Goal: Obtain resource: Download file/media

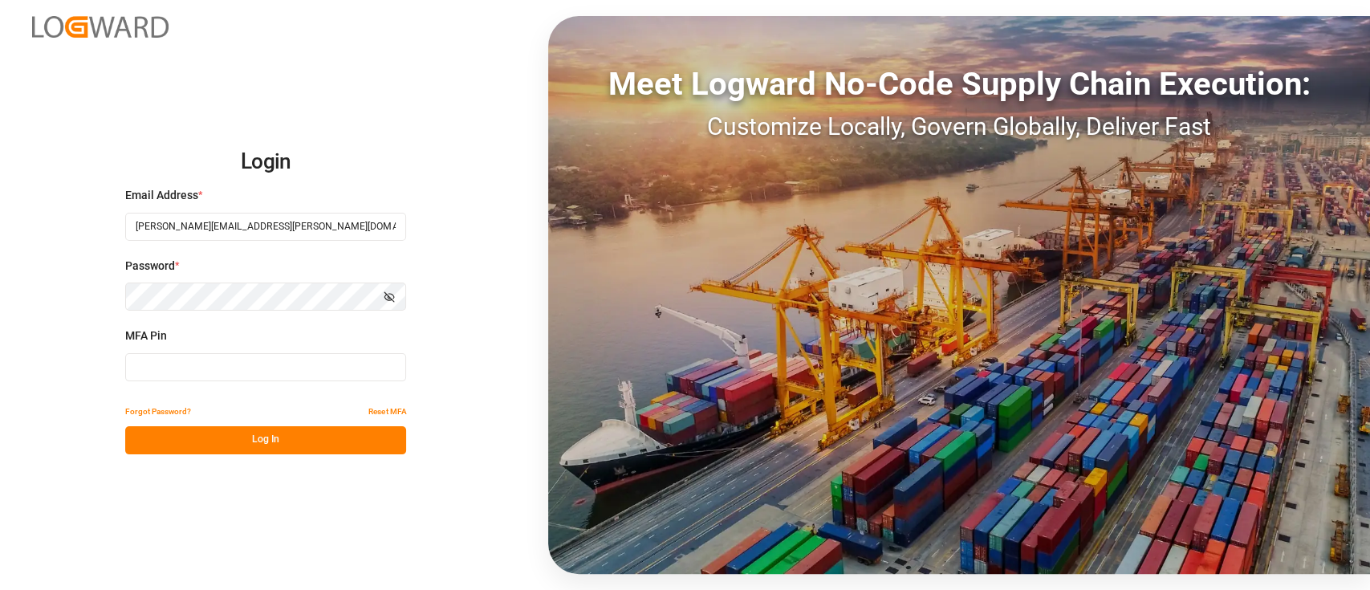
click at [258, 367] on input at bounding box center [265, 367] width 281 height 28
type input "338529"
click at [273, 448] on button "Log In" at bounding box center [265, 440] width 281 height 28
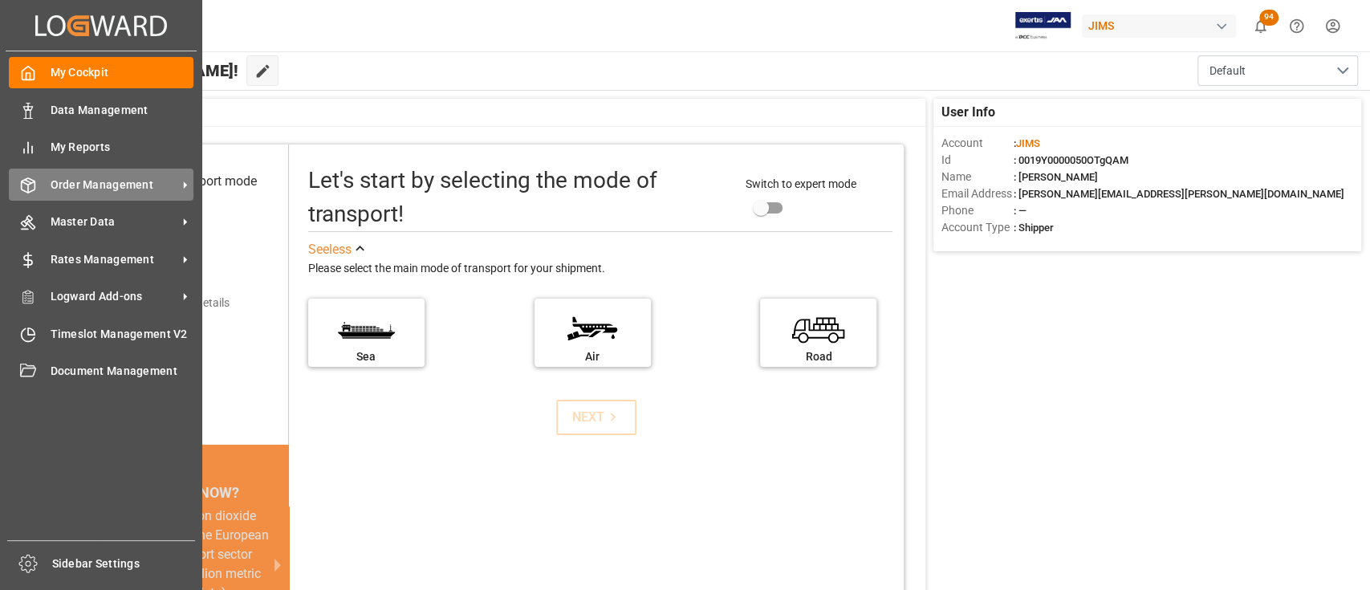
click at [92, 187] on span "Order Management" at bounding box center [114, 185] width 127 height 17
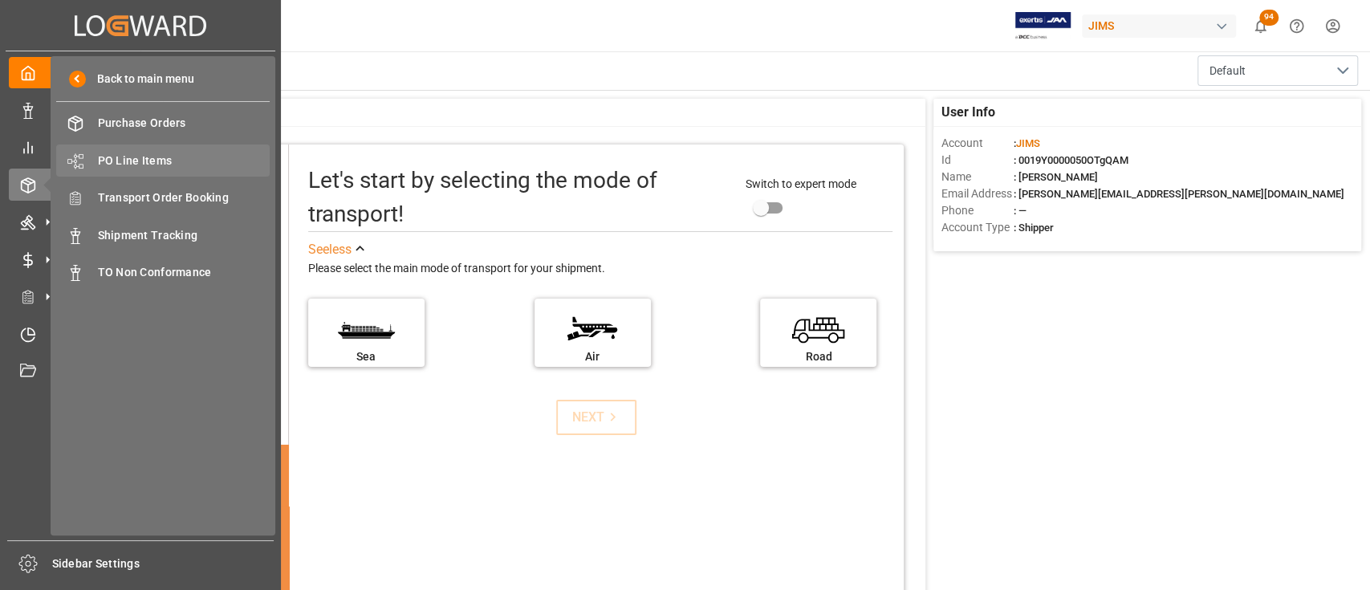
click at [136, 158] on span "PO Line Items" at bounding box center [184, 160] width 172 height 17
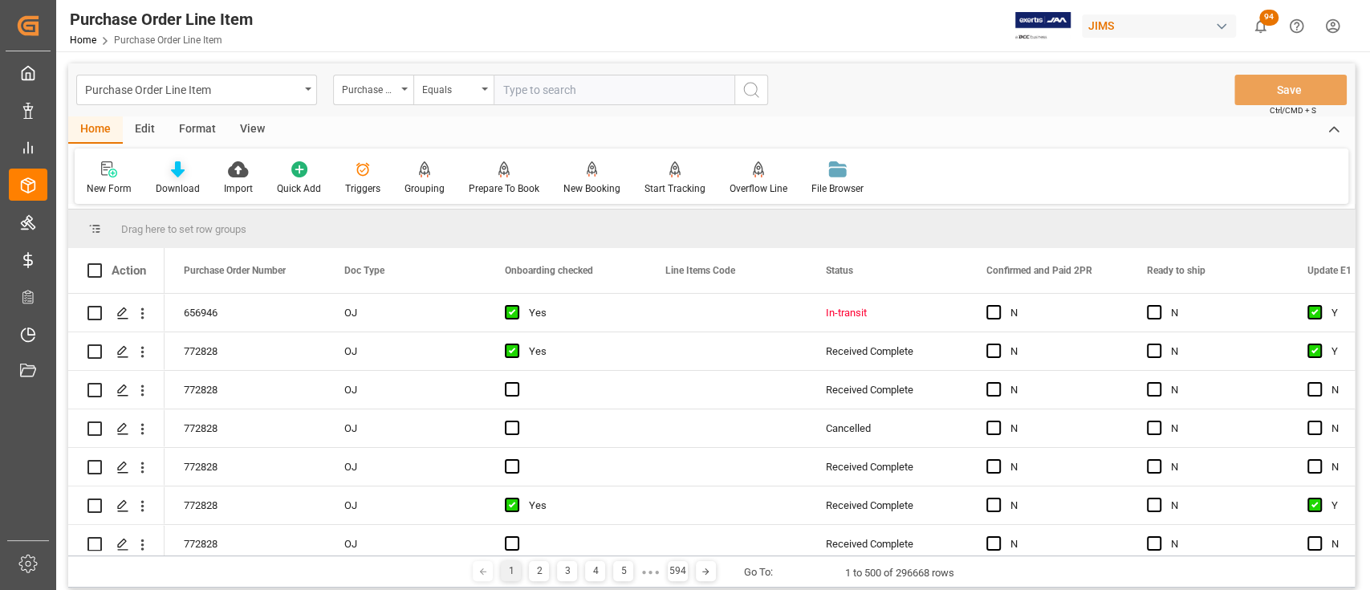
click at [175, 168] on icon at bounding box center [178, 169] width 14 height 16
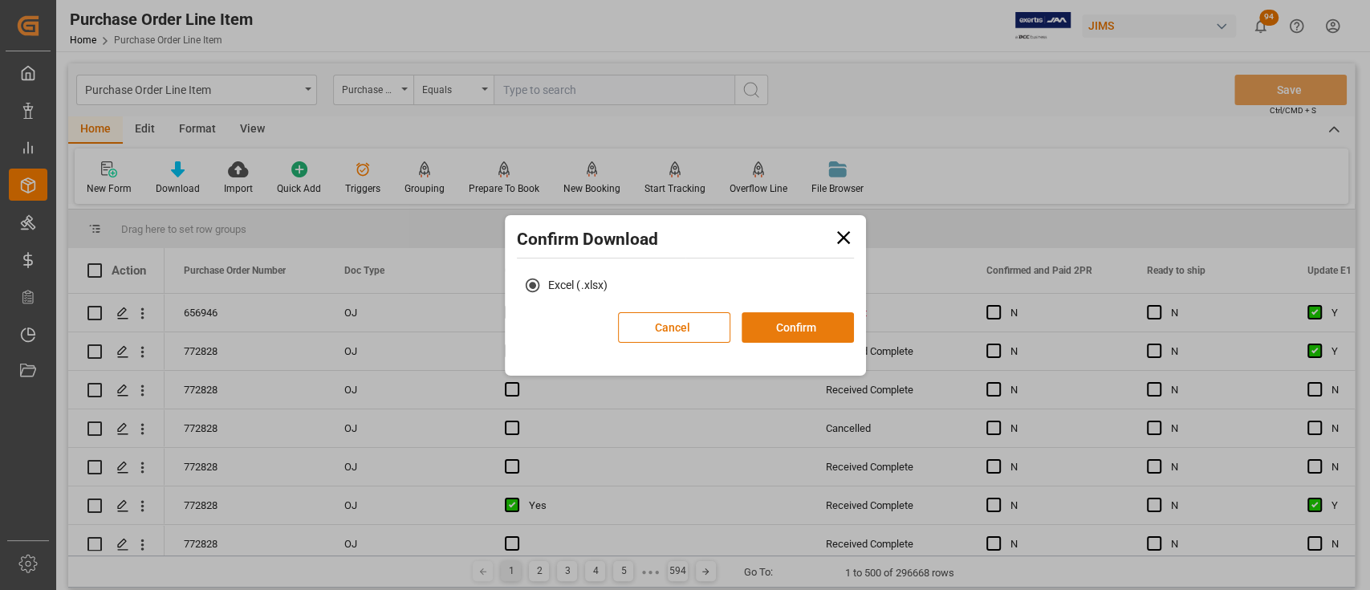
click at [817, 327] on button "Confirm" at bounding box center [797, 327] width 112 height 30
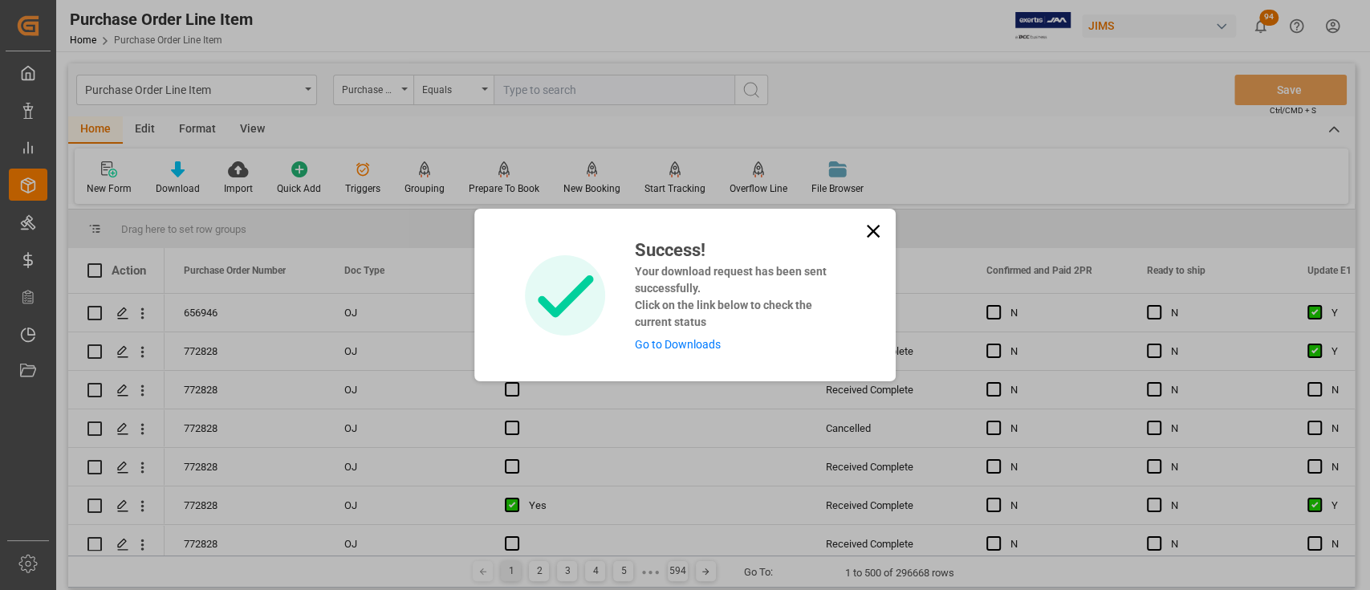
click at [699, 336] on div "Success! Your download request has been sent successfully. Click on the link be…" at bounding box center [733, 295] width 222 height 116
click at [695, 345] on link "Go to Downloads" at bounding box center [677, 344] width 86 height 13
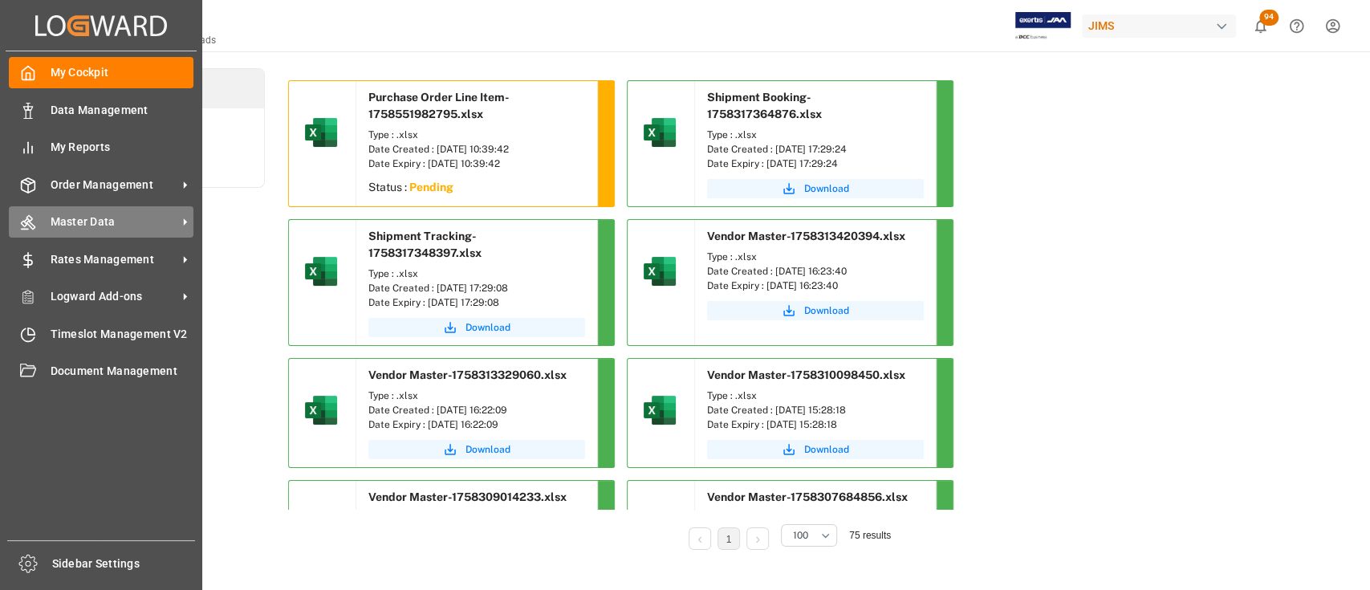
click at [92, 227] on span "Master Data" at bounding box center [114, 221] width 127 height 17
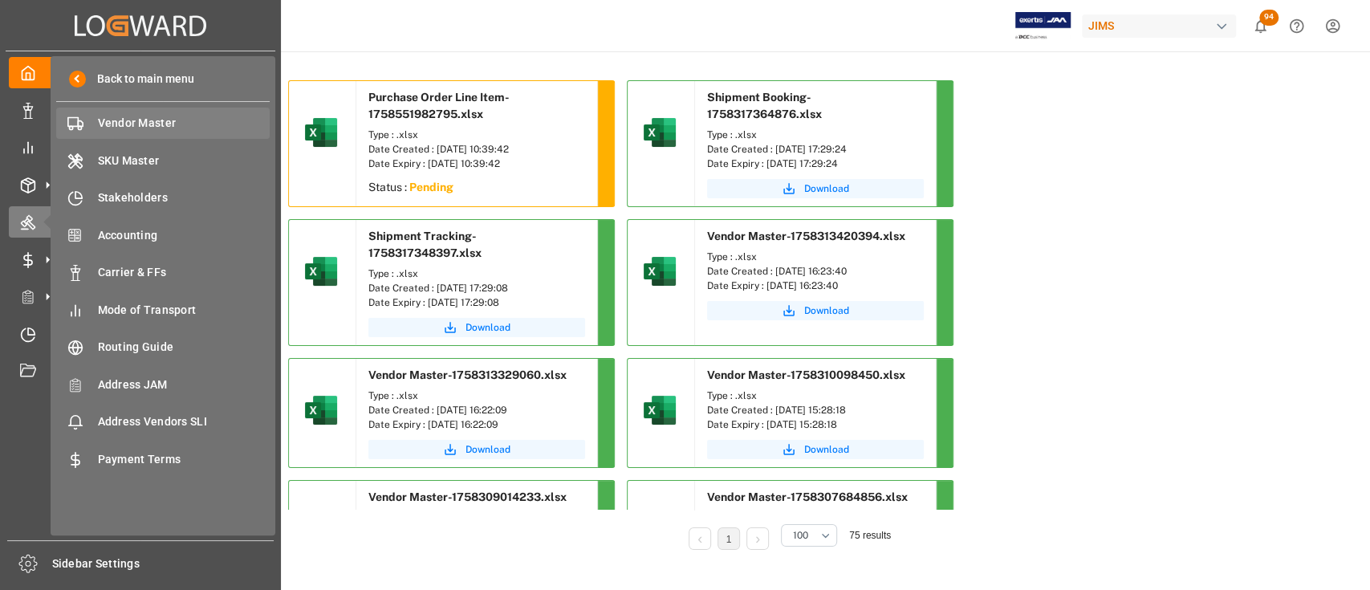
click at [135, 121] on span "Vendor Master" at bounding box center [184, 123] width 172 height 17
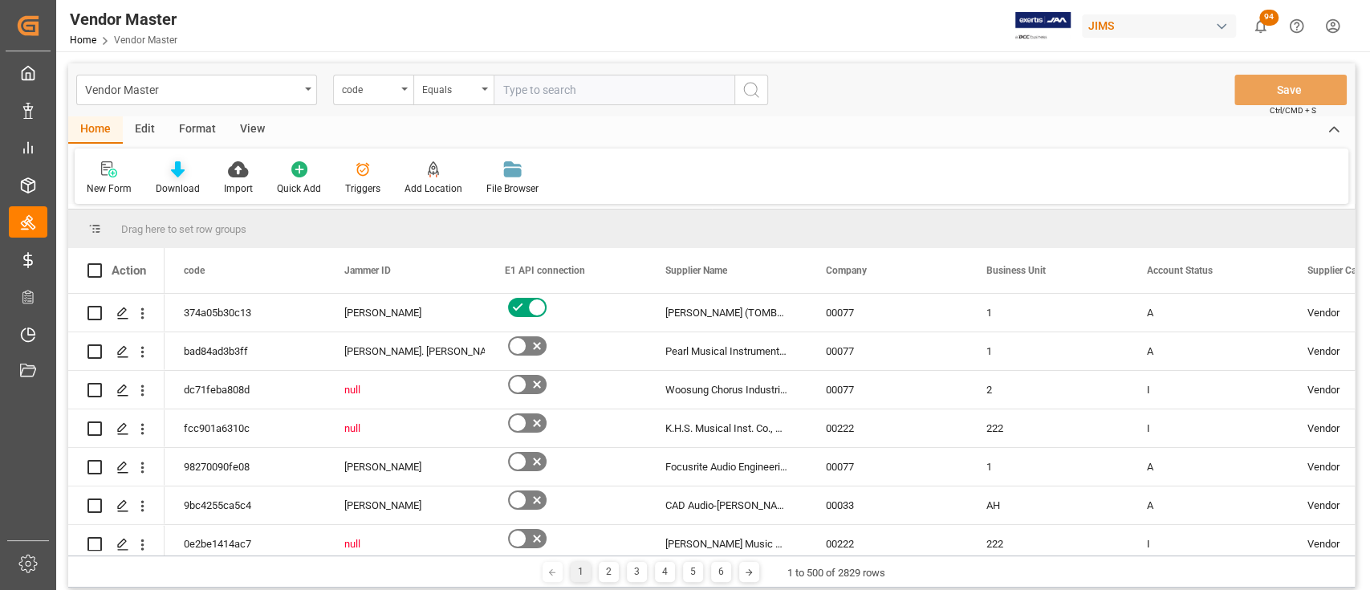
click at [179, 177] on icon at bounding box center [178, 169] width 14 height 16
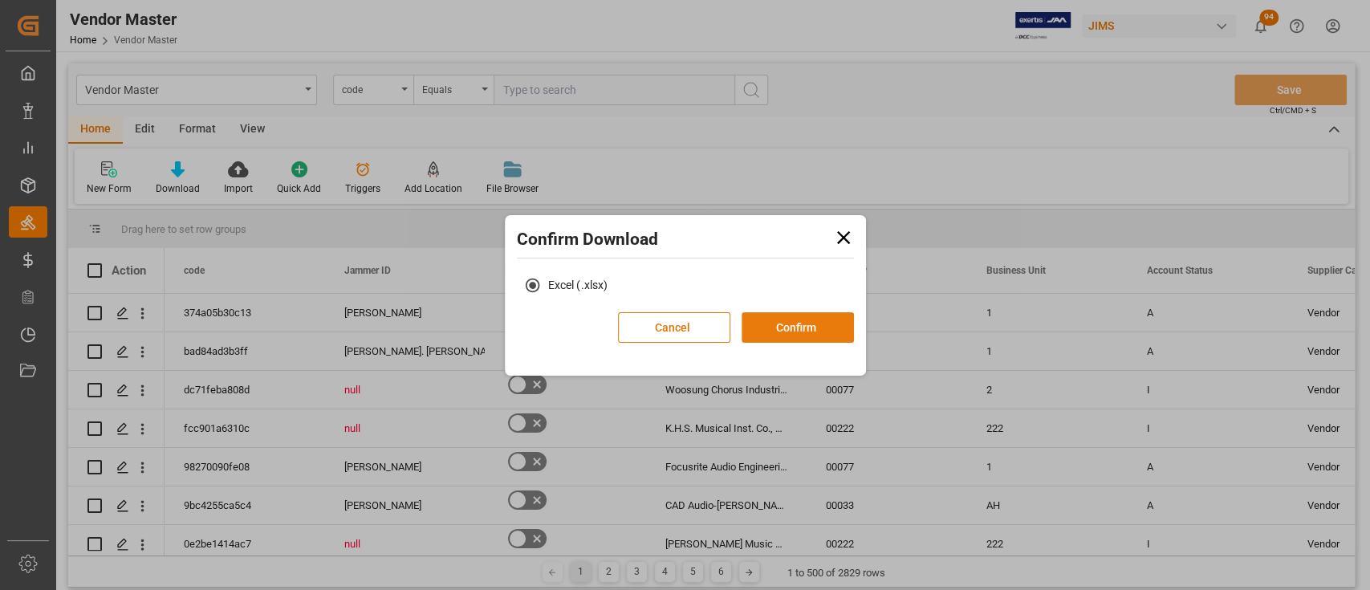
click at [826, 328] on button "Confirm" at bounding box center [797, 327] width 112 height 30
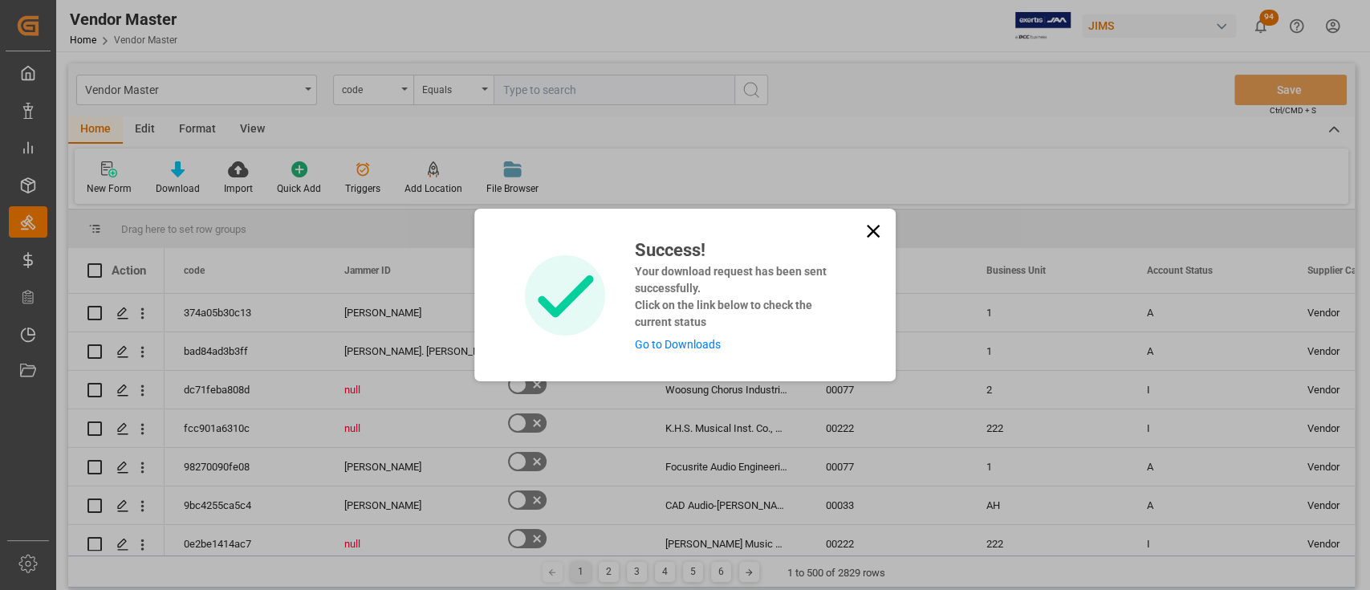
click at [887, 234] on div "Success! Your download request has been sent successfully. Click on the link be…" at bounding box center [684, 295] width 421 height 172
click at [873, 234] on icon at bounding box center [872, 231] width 13 height 13
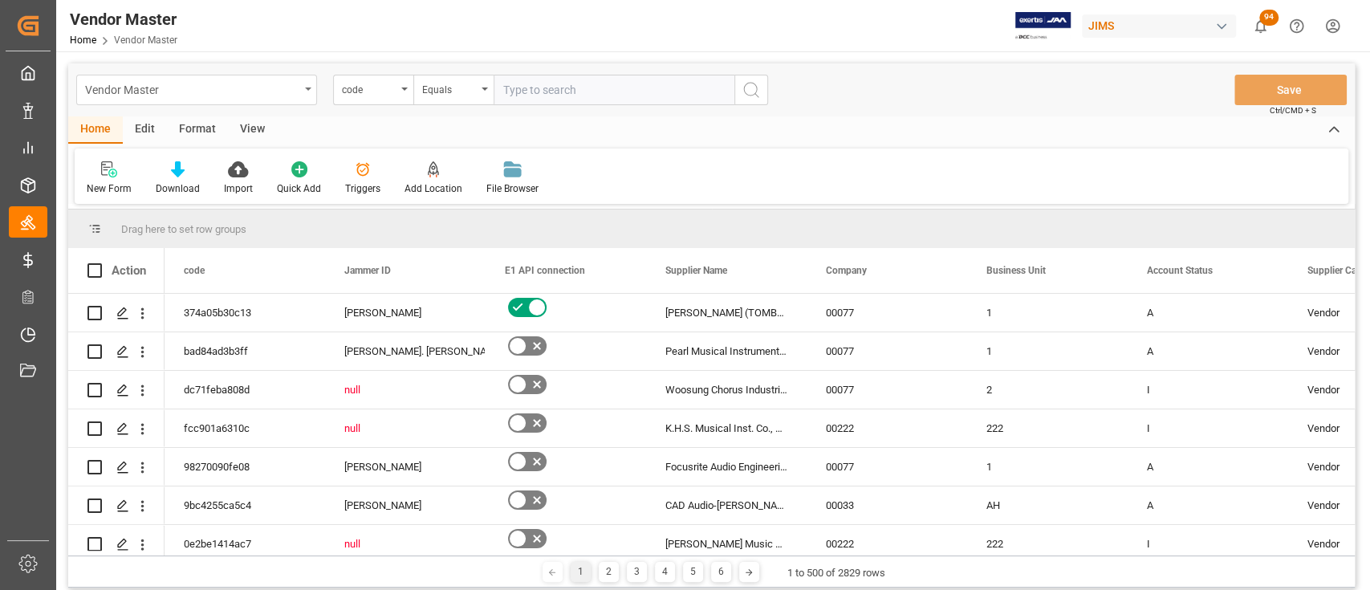
click at [308, 93] on div "Vendor Master" at bounding box center [196, 90] width 241 height 30
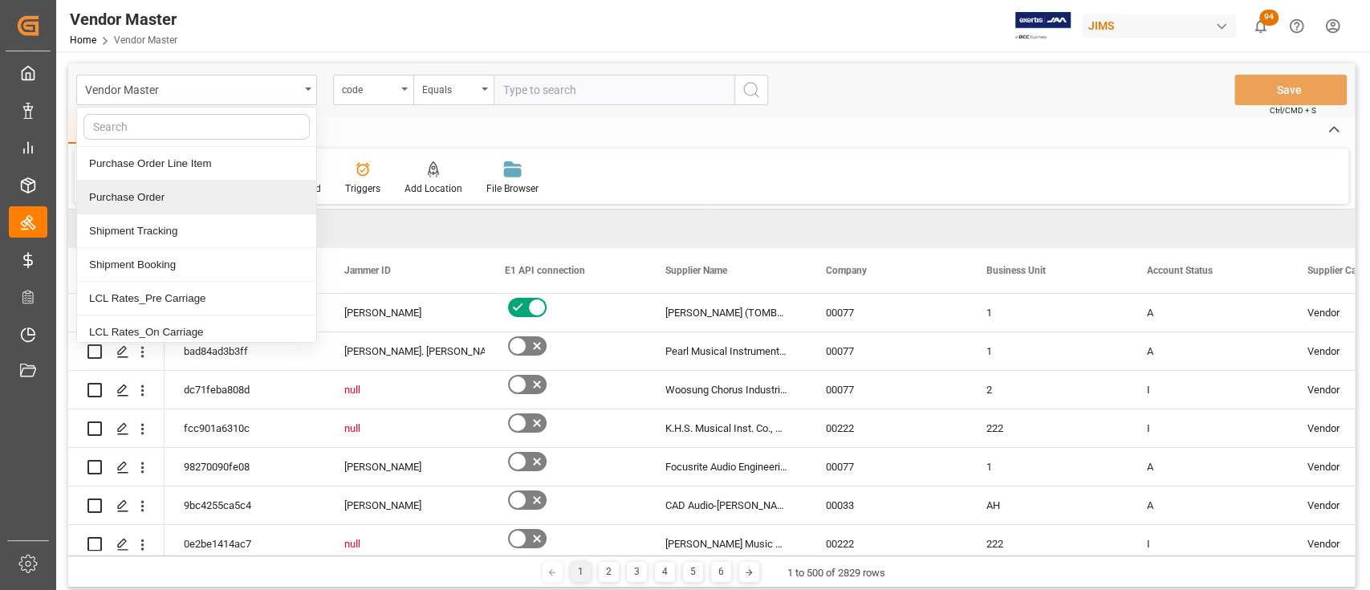
click at [204, 199] on div "Purchase Order" at bounding box center [196, 198] width 239 height 34
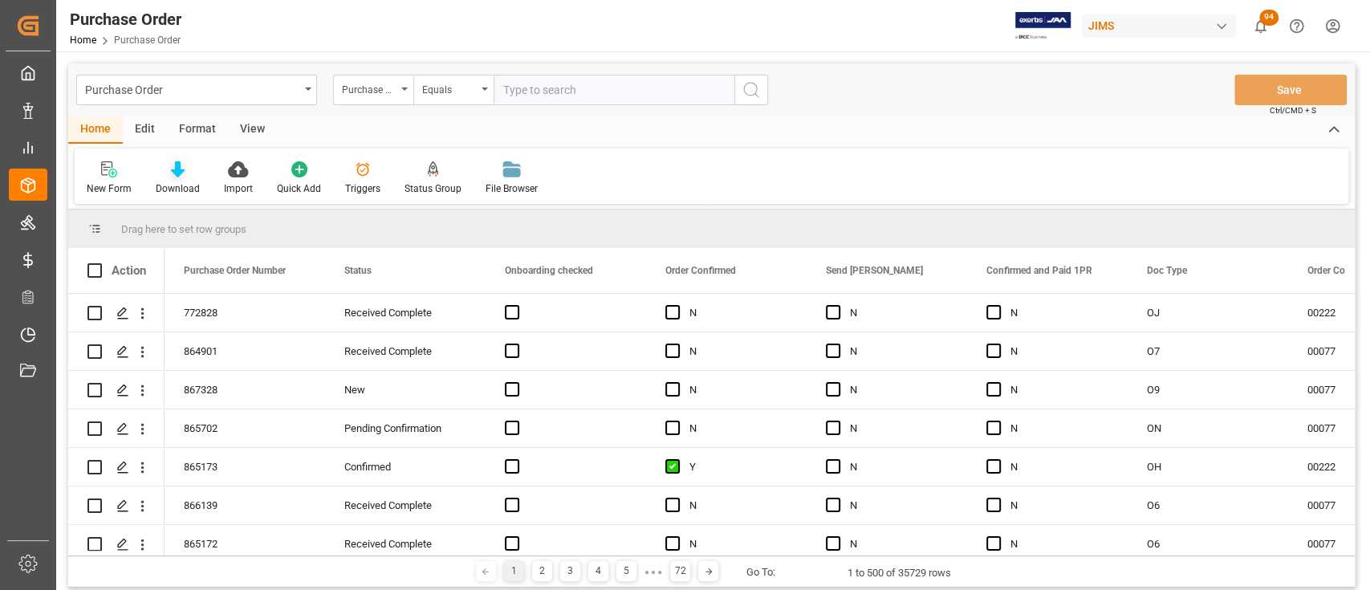
click at [180, 170] on icon at bounding box center [178, 169] width 14 height 16
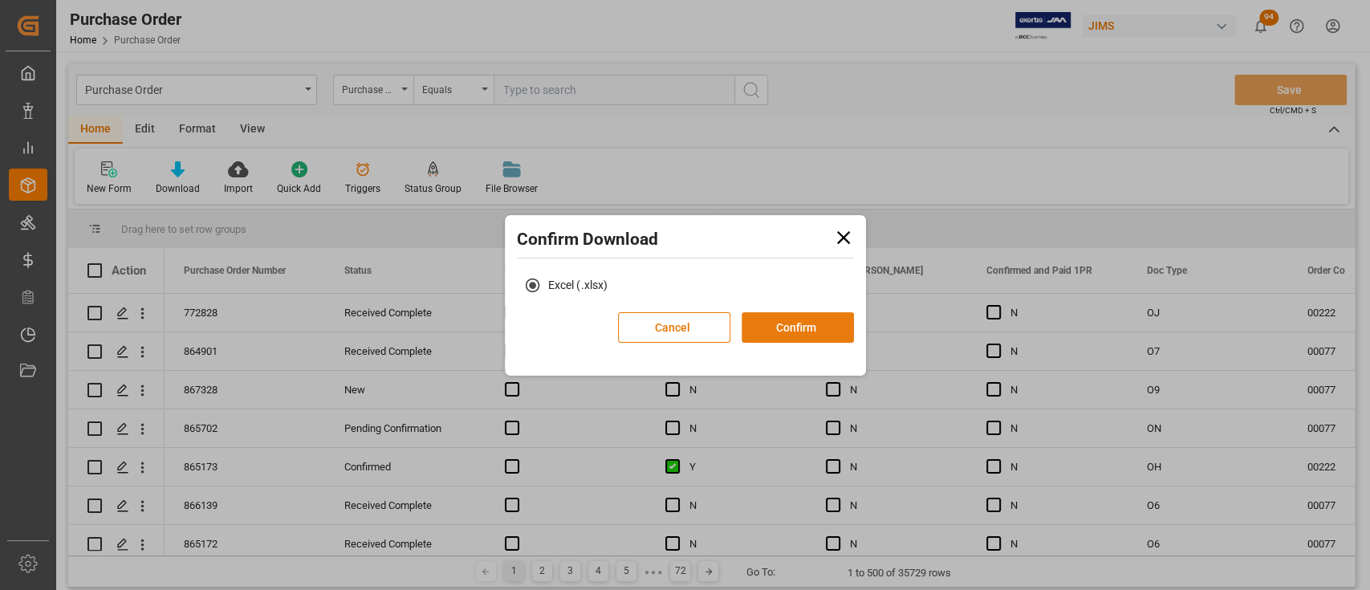
click at [805, 331] on button "Confirm" at bounding box center [797, 327] width 112 height 30
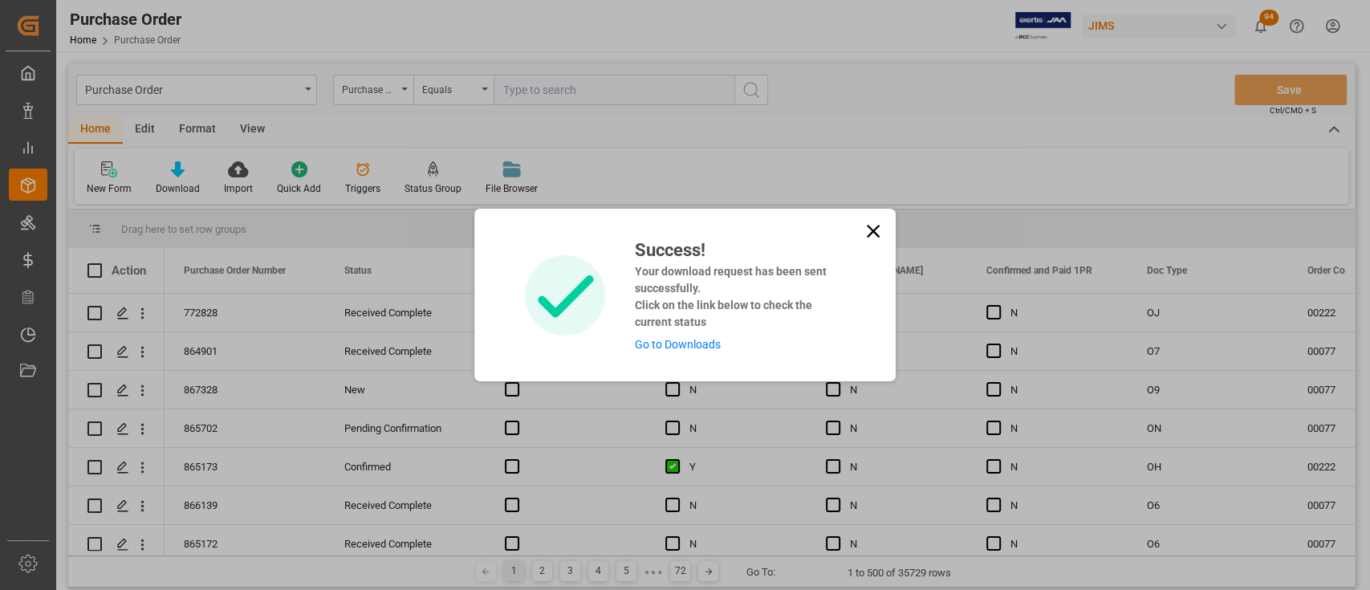
click at [873, 234] on icon at bounding box center [873, 231] width 22 height 22
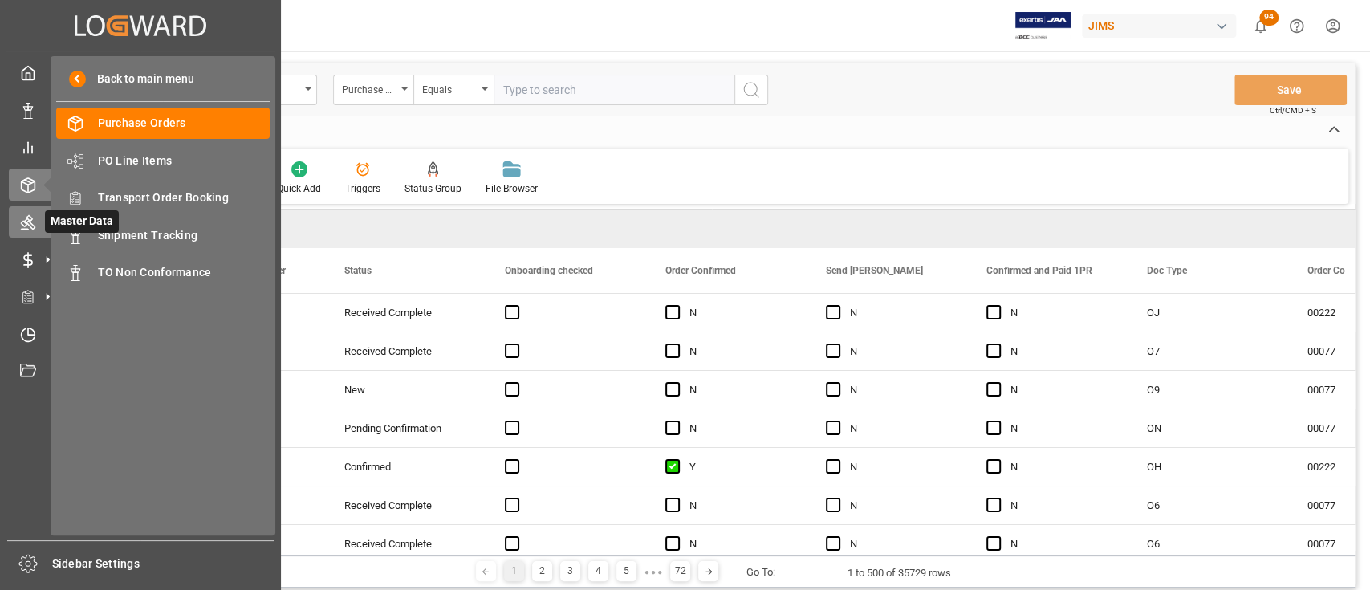
click at [18, 215] on div at bounding box center [22, 221] width 27 height 17
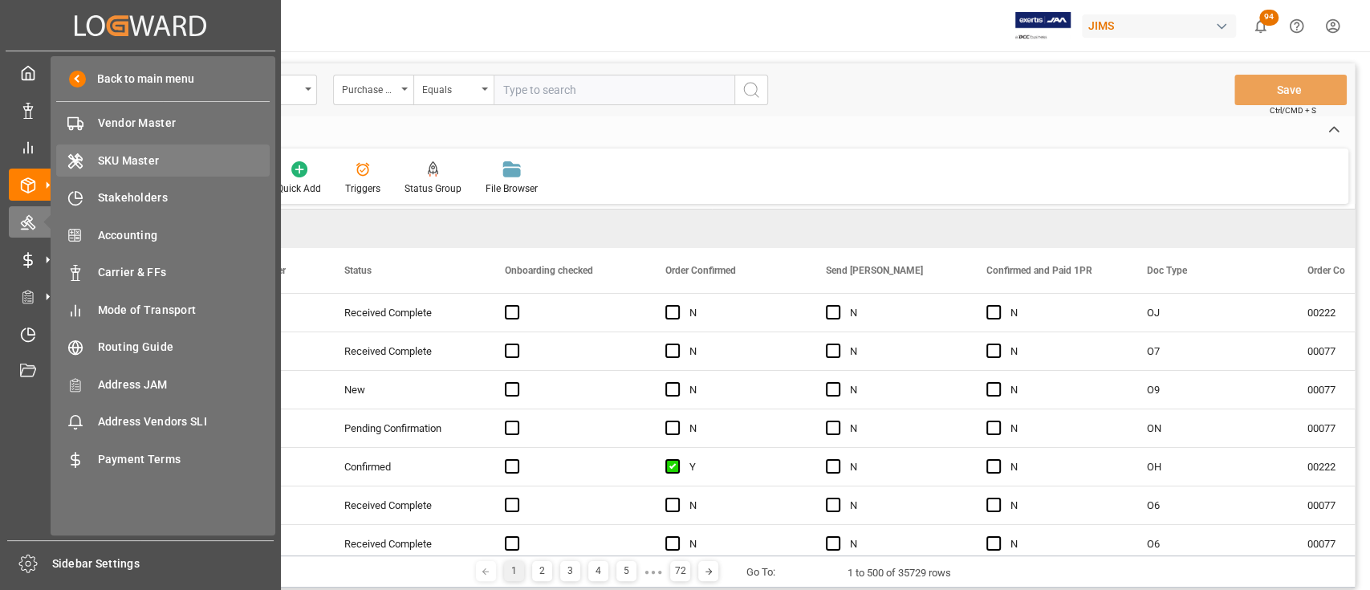
click at [108, 152] on span "SKU Master" at bounding box center [184, 160] width 172 height 17
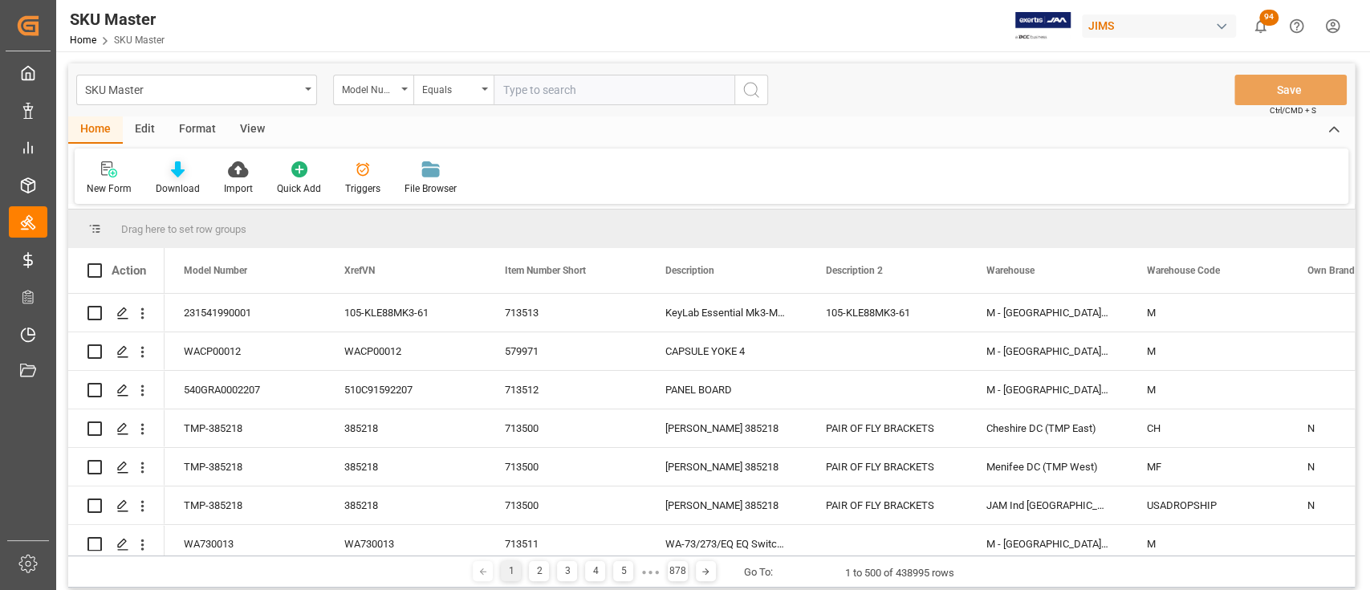
click at [175, 170] on icon at bounding box center [178, 169] width 14 height 16
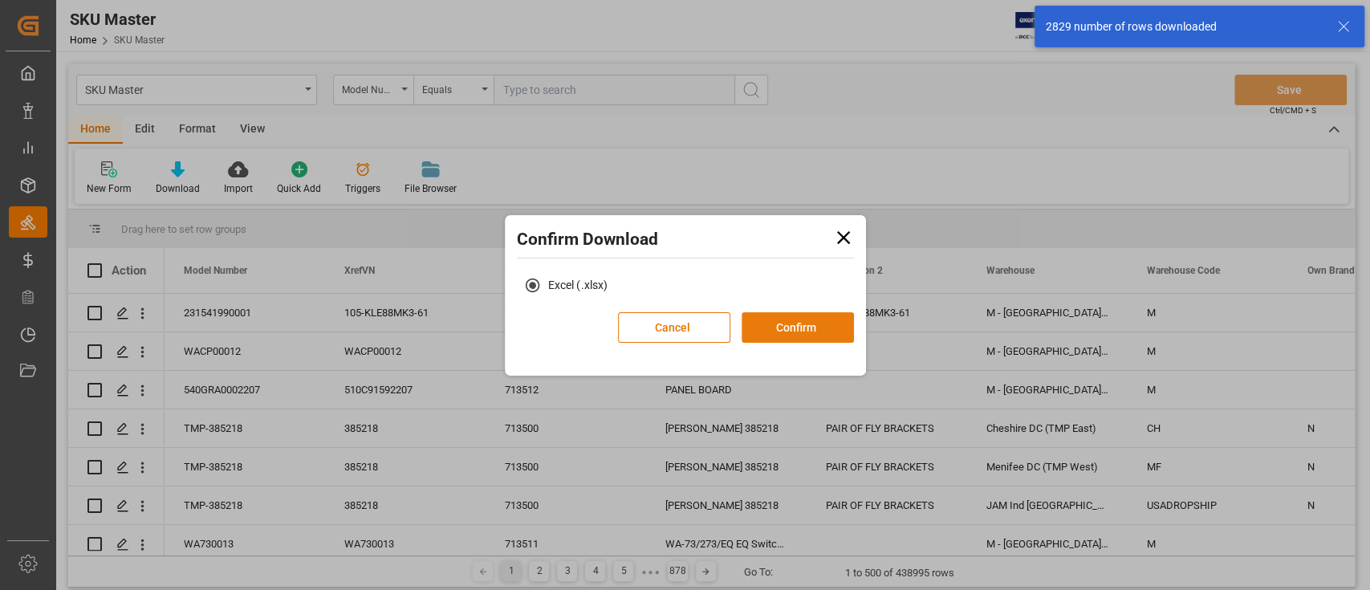
click at [798, 337] on button "Confirm" at bounding box center [797, 327] width 112 height 30
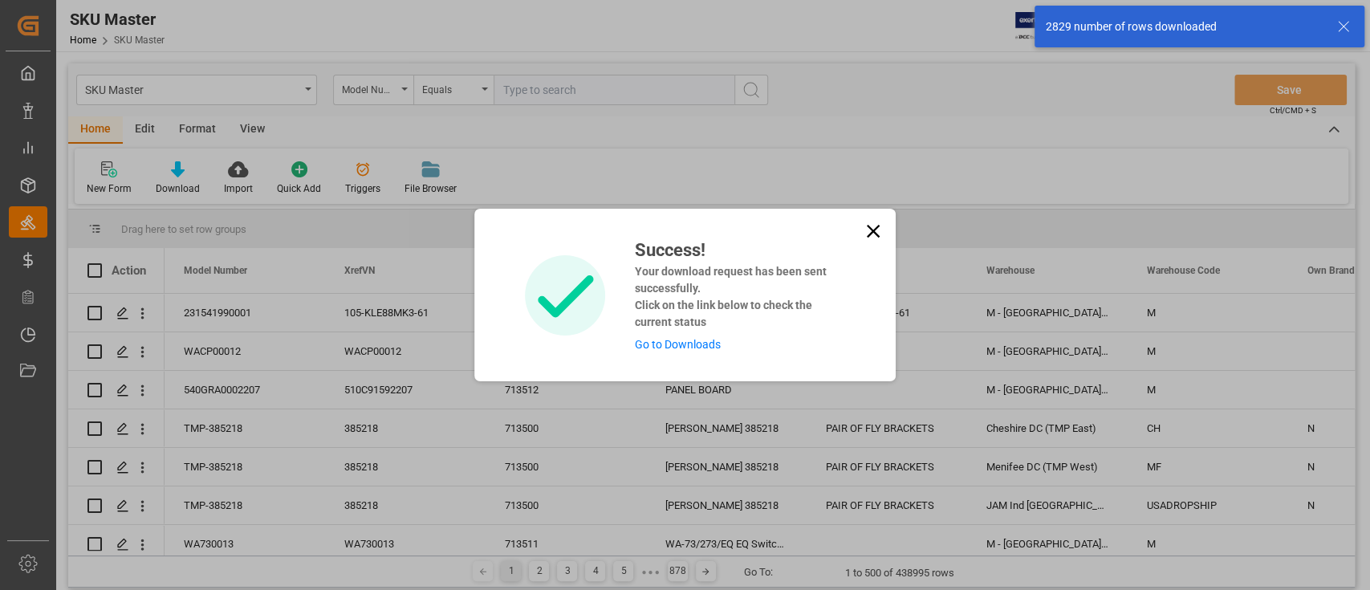
click at [680, 344] on link "Go to Downloads" at bounding box center [677, 344] width 86 height 13
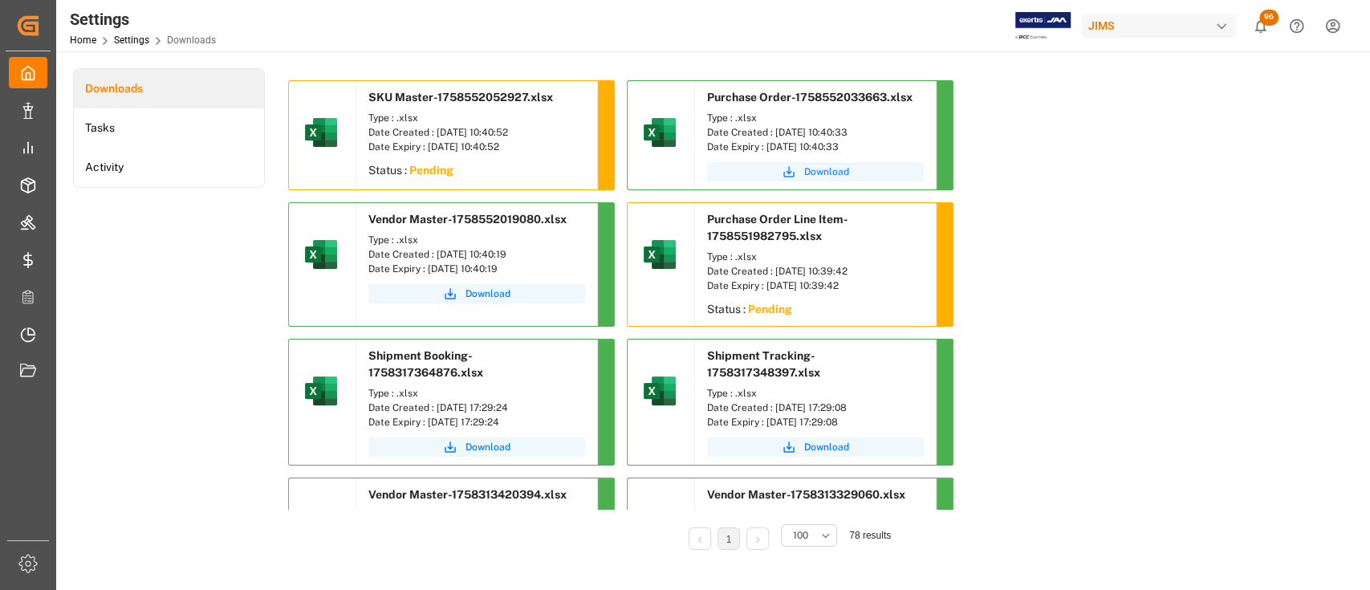
click at [842, 165] on span "Download" at bounding box center [826, 171] width 45 height 14
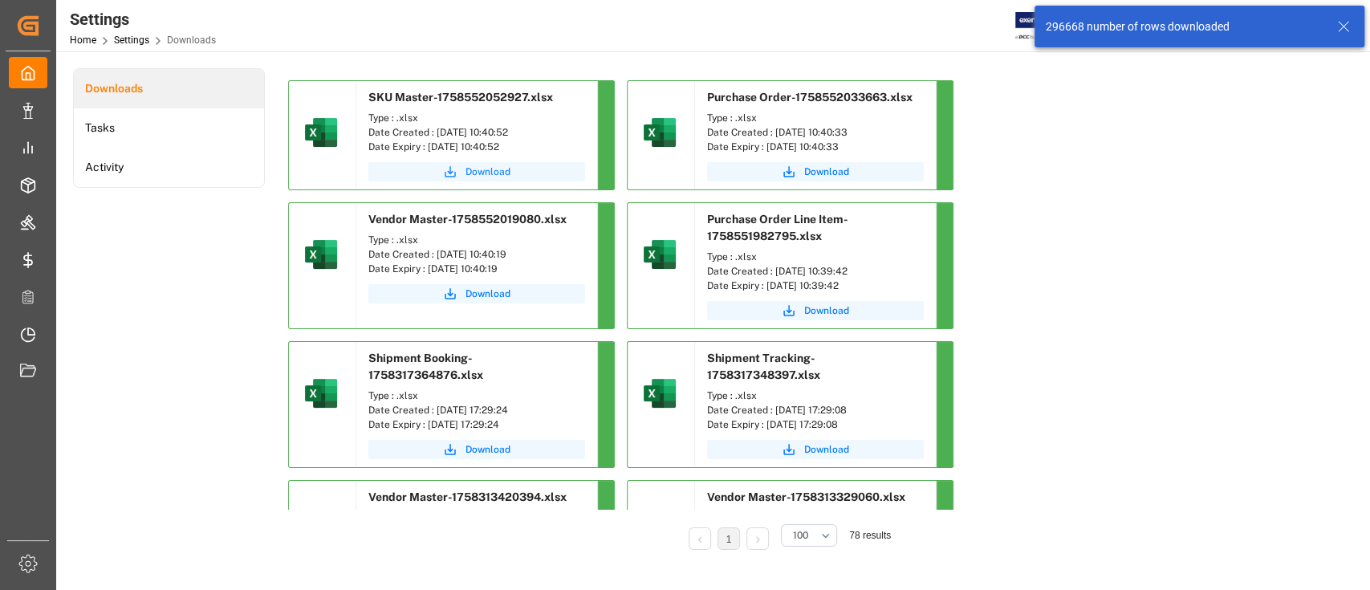
click at [482, 170] on span "Download" at bounding box center [487, 171] width 45 height 14
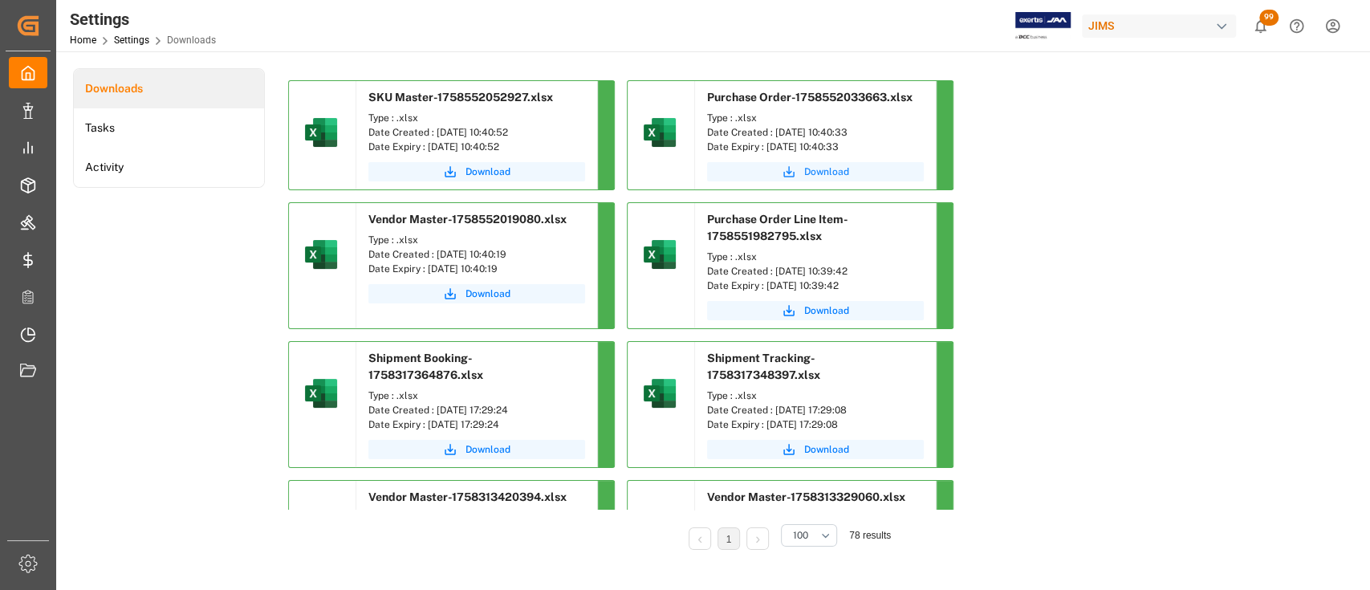
click at [818, 173] on span "Download" at bounding box center [826, 171] width 45 height 14
click at [831, 308] on span "Download" at bounding box center [826, 310] width 45 height 14
click at [489, 292] on span "Download" at bounding box center [487, 293] width 45 height 14
